Goal: Transaction & Acquisition: Purchase product/service

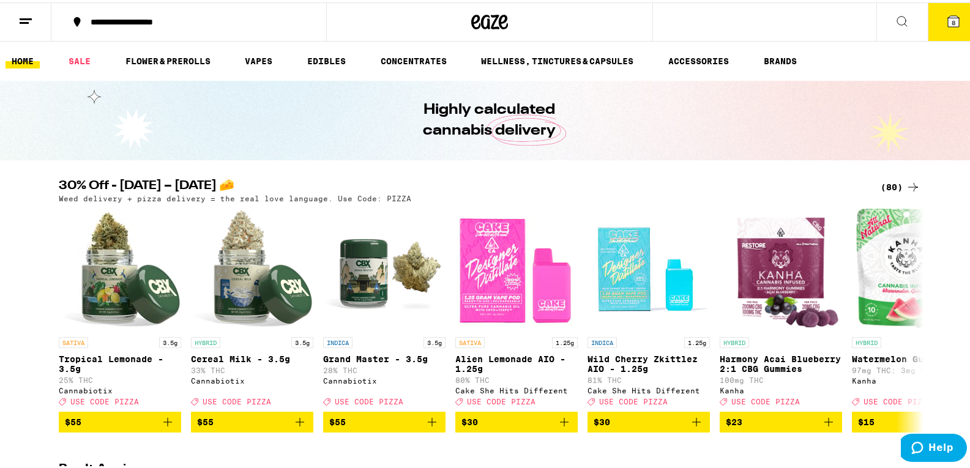
click at [896, 184] on div "(80)" at bounding box center [900, 184] width 40 height 15
click at [897, 184] on div "(80)" at bounding box center [900, 184] width 40 height 15
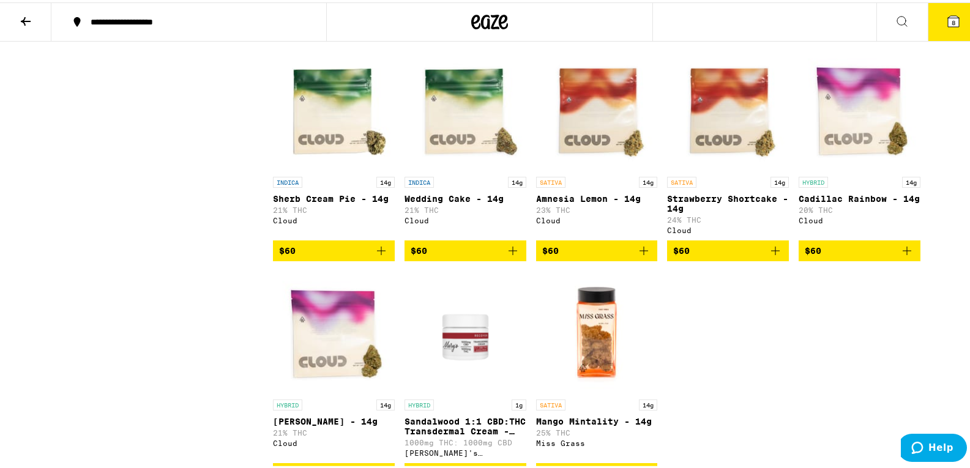
scroll to position [3242, 0]
